Goal: Transaction & Acquisition: Book appointment/travel/reservation

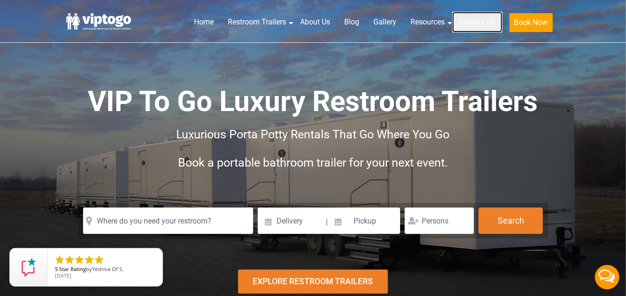
click at [488, 23] on link "Contact Us" at bounding box center [478, 22] width 50 height 21
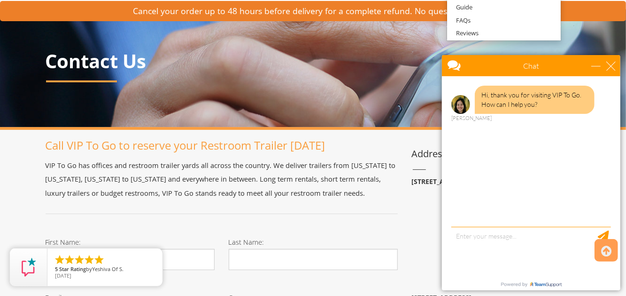
scroll to position [47, 0]
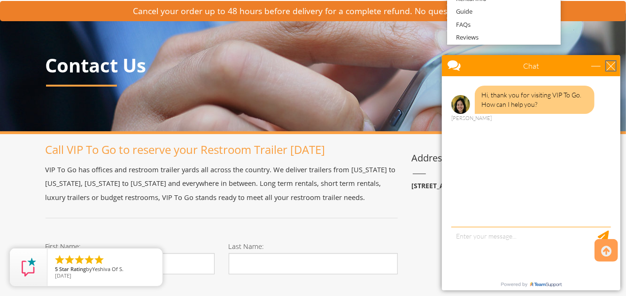
click at [614, 66] on div "close" at bounding box center [610, 65] width 9 height 9
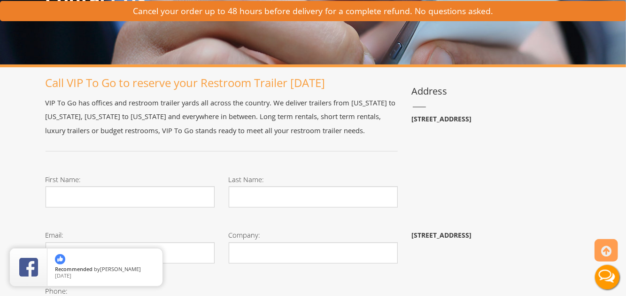
scroll to position [94, 0]
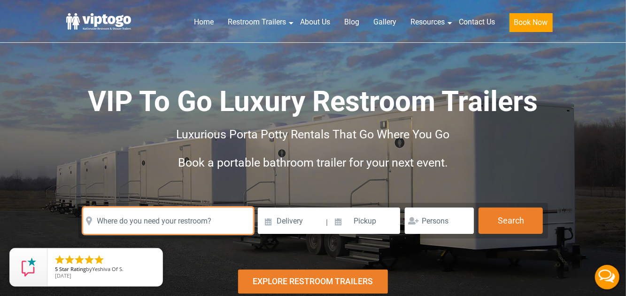
click at [195, 217] on input "text" at bounding box center [168, 220] width 170 height 26
click at [201, 228] on input "text" at bounding box center [168, 220] width 170 height 26
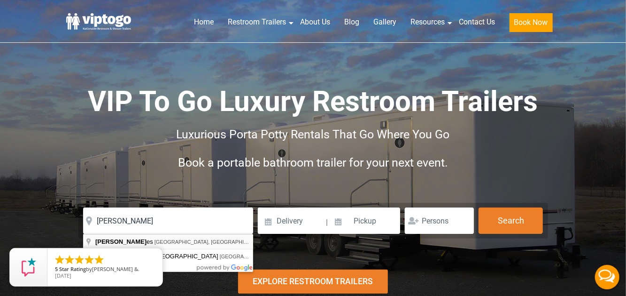
type input "Franklin Lakes, NJ, USA"
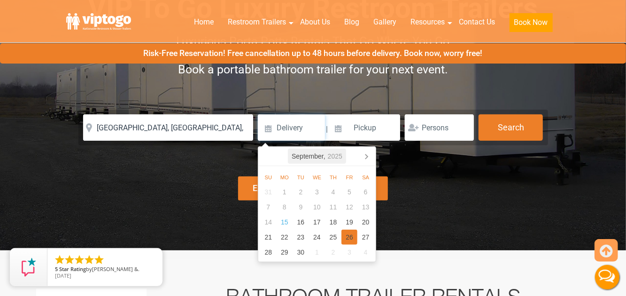
scroll to position [94, 0]
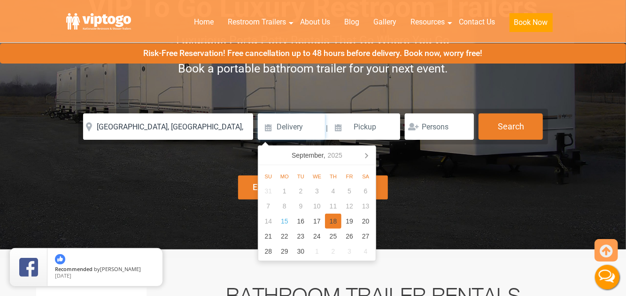
click at [326, 219] on div "18" at bounding box center [333, 220] width 16 height 15
type input "09/18/2025"
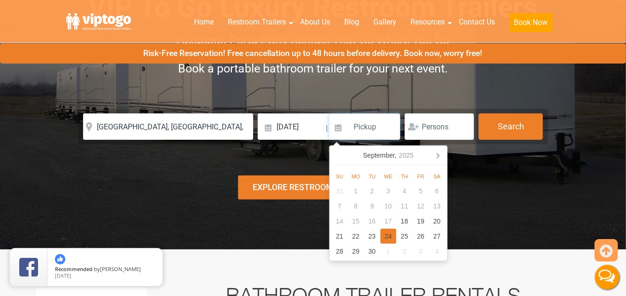
click at [388, 231] on div "24" at bounding box center [389, 235] width 16 height 15
type input "09/24/2025"
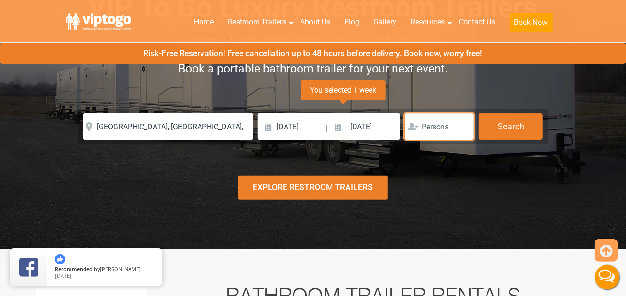
click at [438, 129] on input "number" at bounding box center [439, 126] width 69 height 26
type input "1"
click at [462, 124] on input "1" at bounding box center [439, 126] width 69 height 26
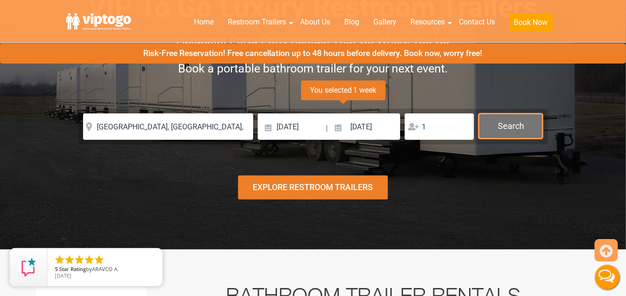
click at [504, 128] on button "Search" at bounding box center [511, 125] width 64 height 25
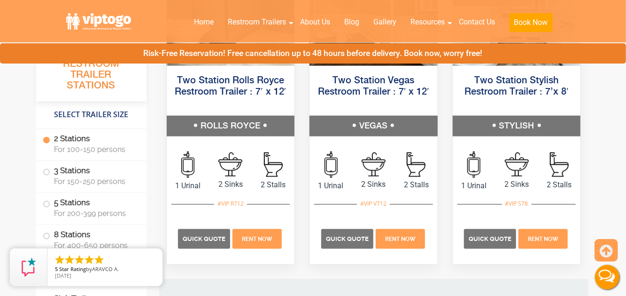
scroll to position [569, 0]
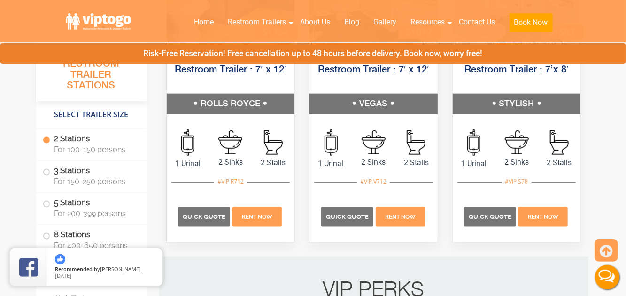
click at [40, 171] on li "3 Stations For 150-250 persons" at bounding box center [91, 177] width 110 height 32
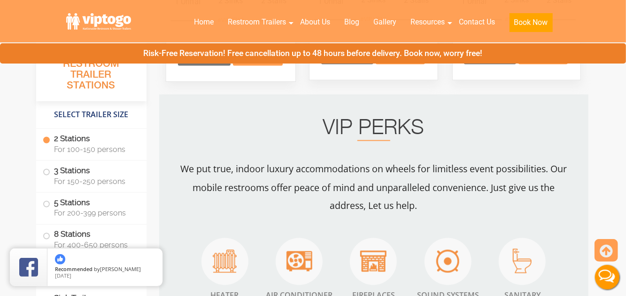
scroll to position [757, 0]
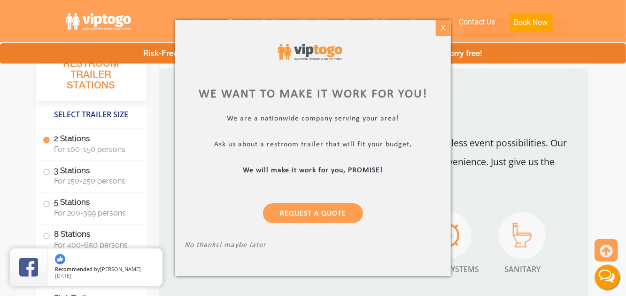
click at [442, 31] on div "X" at bounding box center [443, 28] width 15 height 16
